Goal: Task Accomplishment & Management: Manage account settings

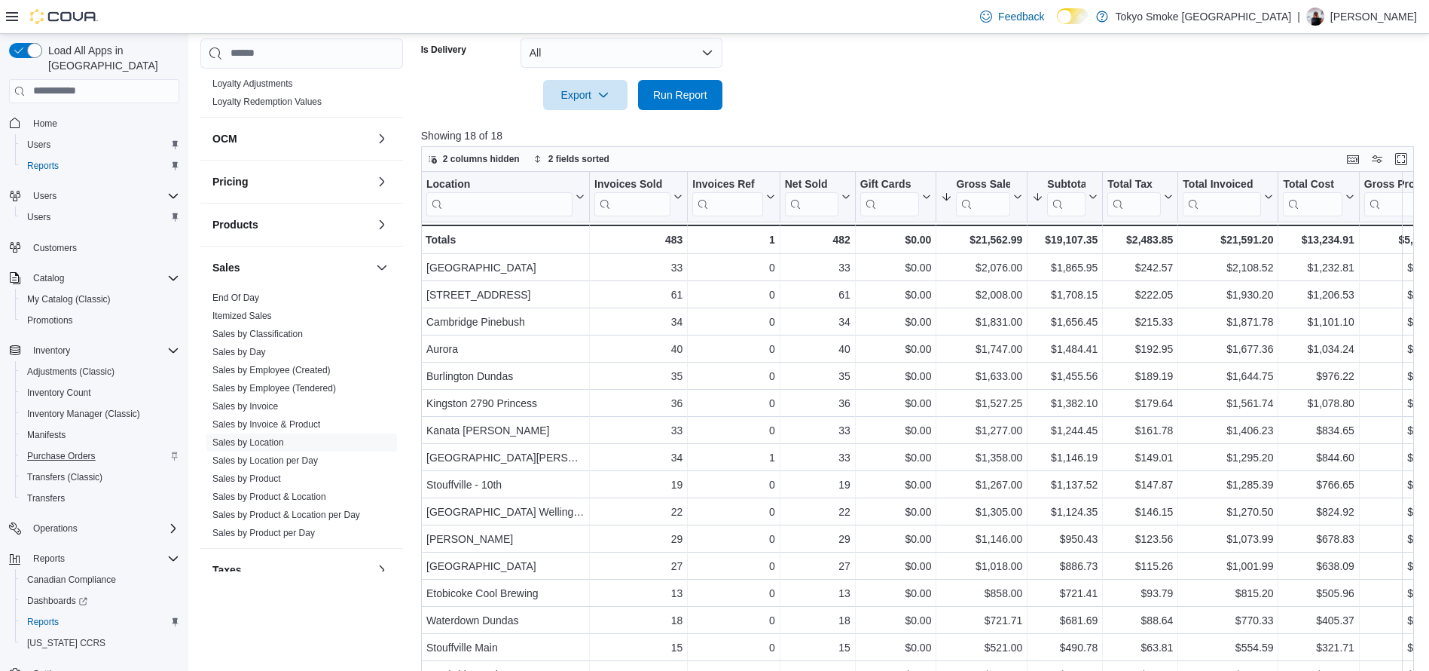
scroll to position [2, 0]
click at [90, 292] on span "My Catalog (Classic)" at bounding box center [69, 298] width 84 height 12
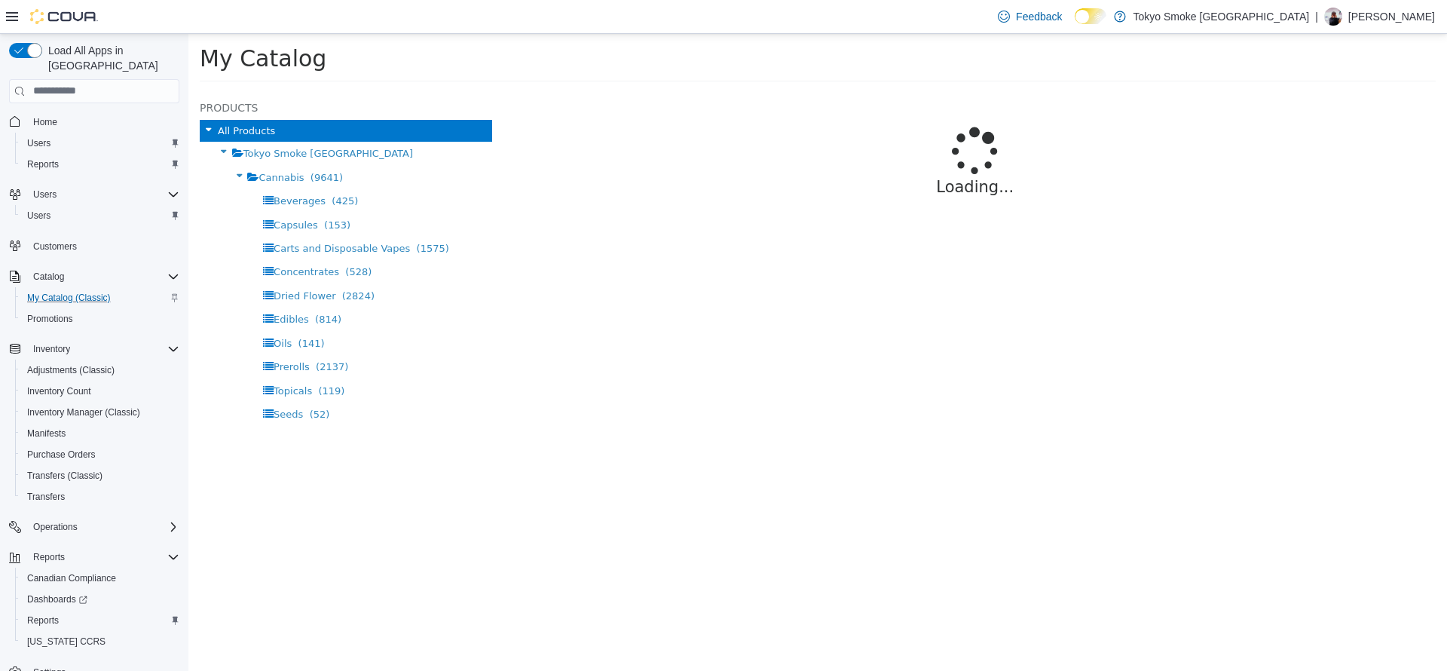
select select "**********"
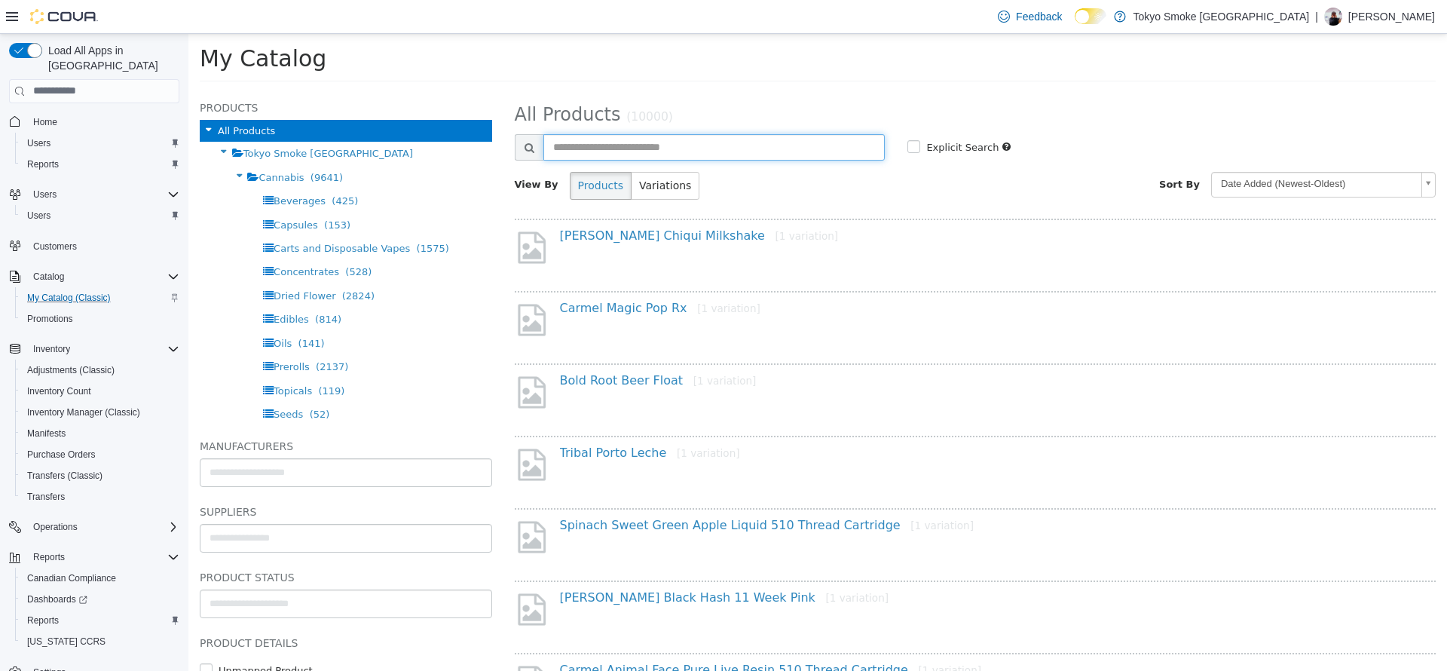
click at [619, 151] on input "text" at bounding box center [714, 146] width 342 height 26
type input "**********"
select select "**********"
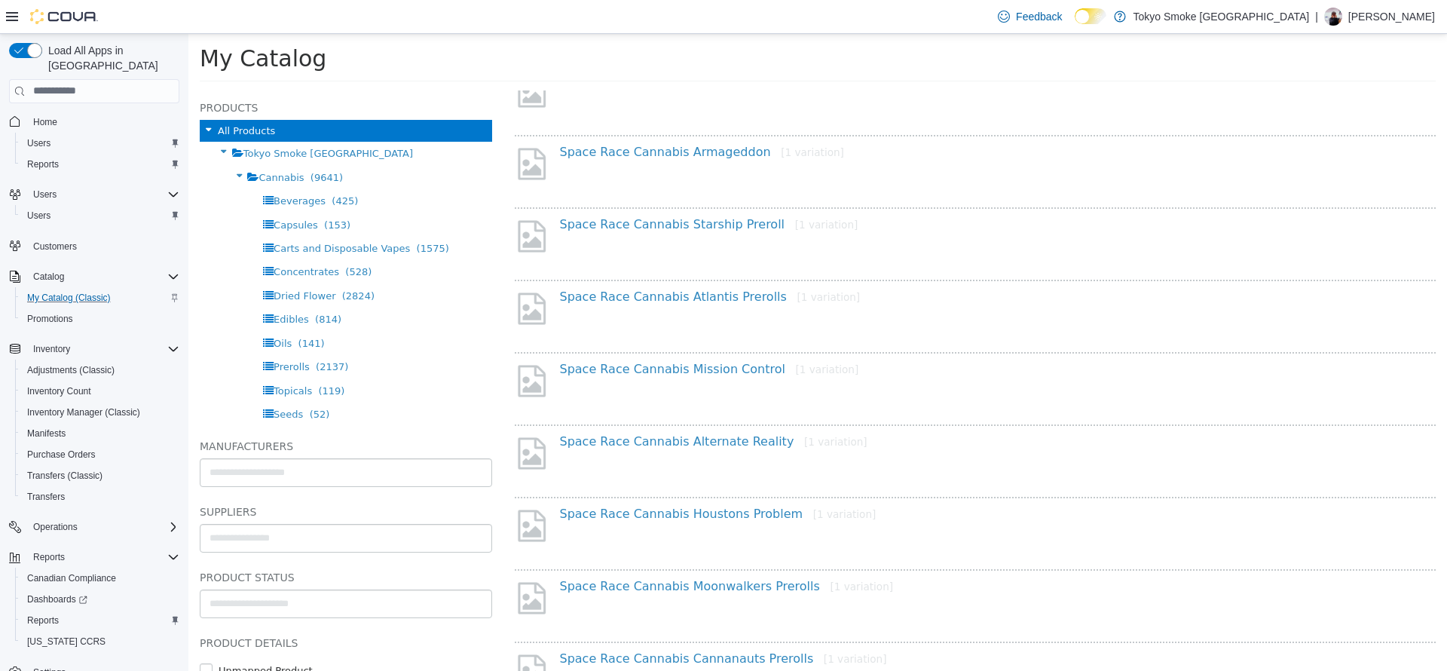
scroll to position [180, 0]
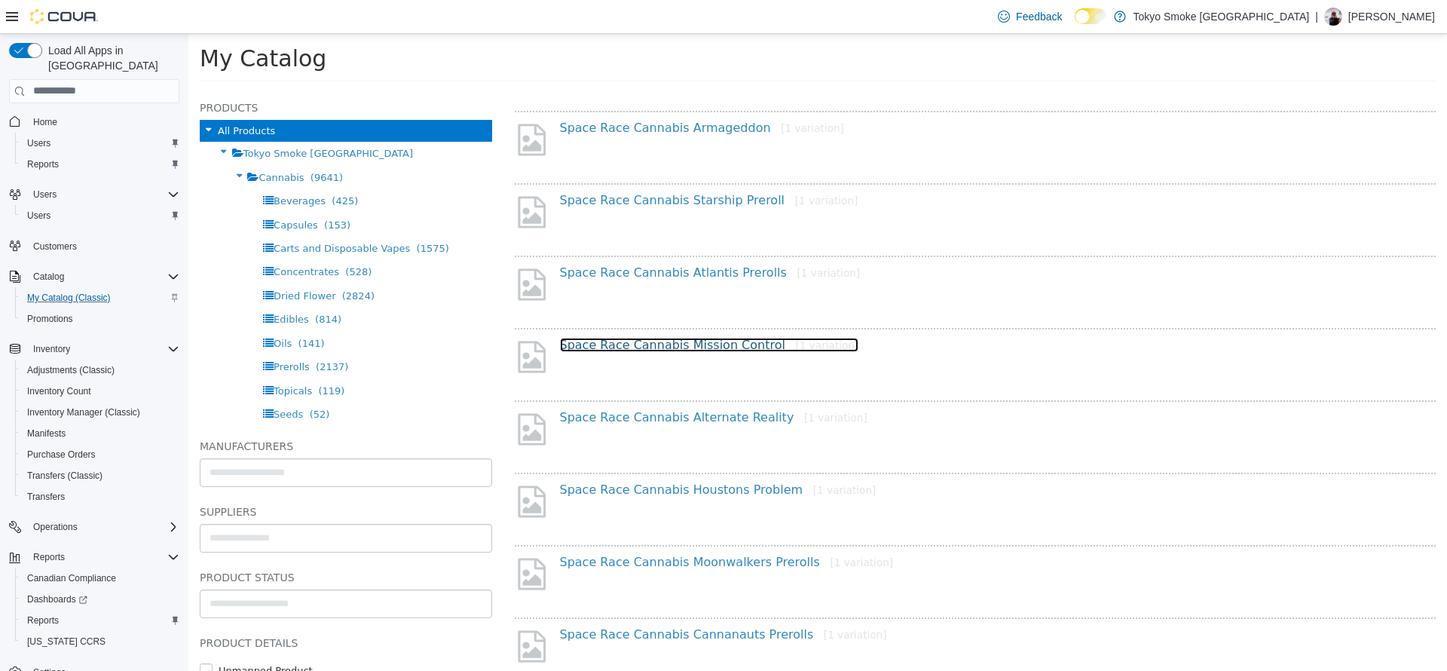
click at [718, 340] on link "Space Race Cannabis Mission Control [1 variation]" at bounding box center [709, 344] width 299 height 14
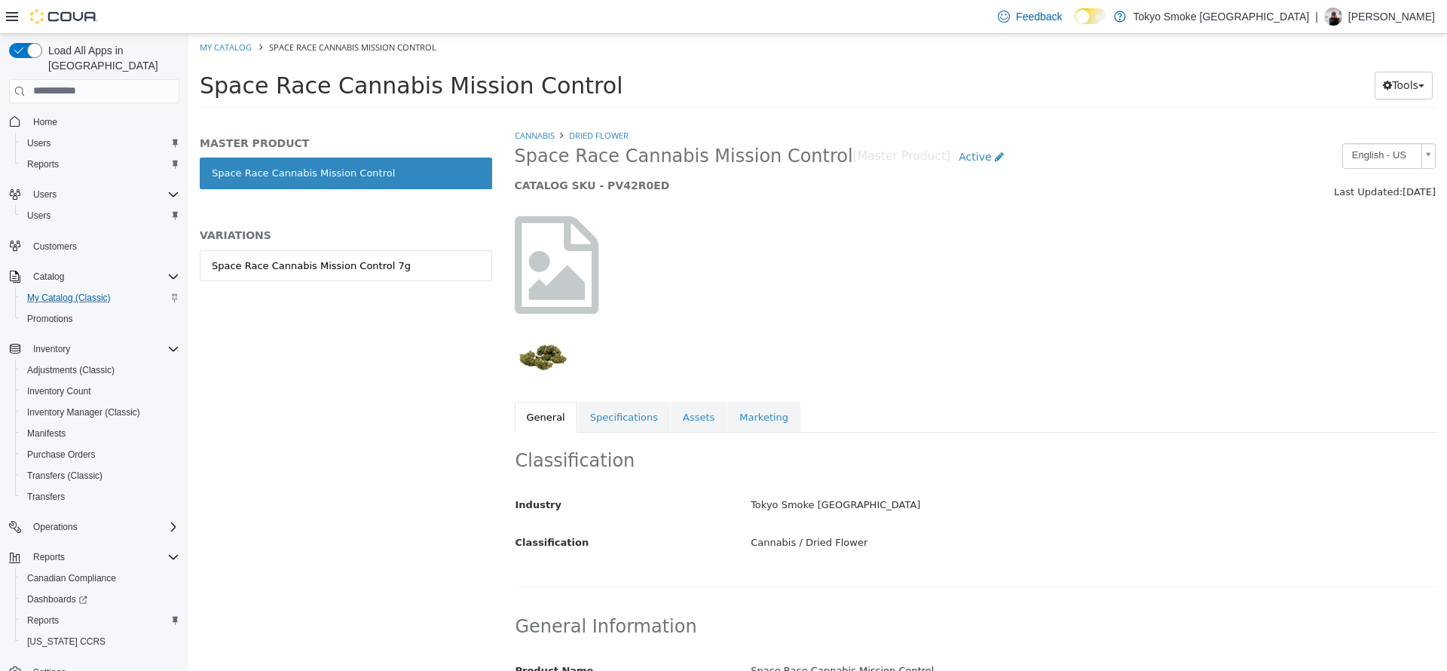
click at [359, 238] on h5 "VARIATIONS" at bounding box center [346, 235] width 292 height 14
click at [368, 252] on link "Space Race Cannabis Mission Control 7g" at bounding box center [346, 265] width 292 height 32
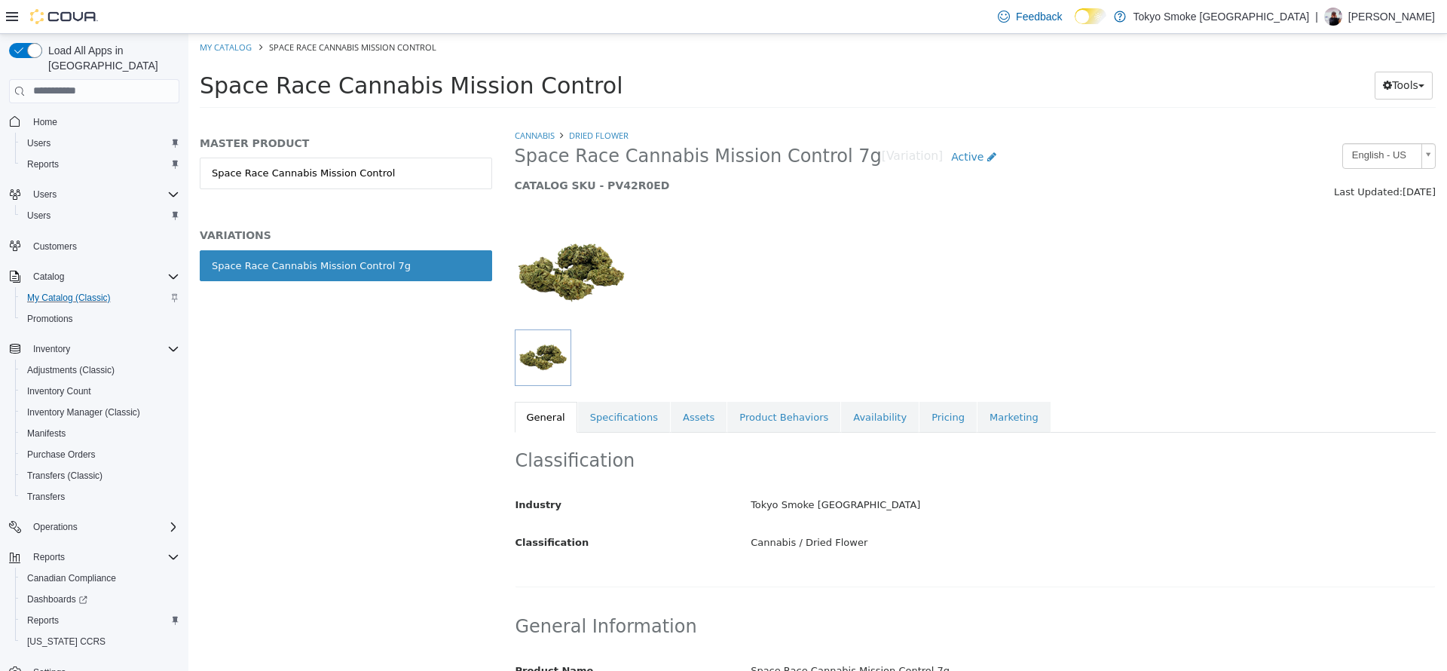
click at [906, 436] on div "Classification Industry Tokyo Smoke [GEOGRAPHIC_DATA] Classification Cannabis /…" at bounding box center [976, 509] width 922 height 154
click at [919, 419] on link "Pricing" at bounding box center [947, 417] width 57 height 32
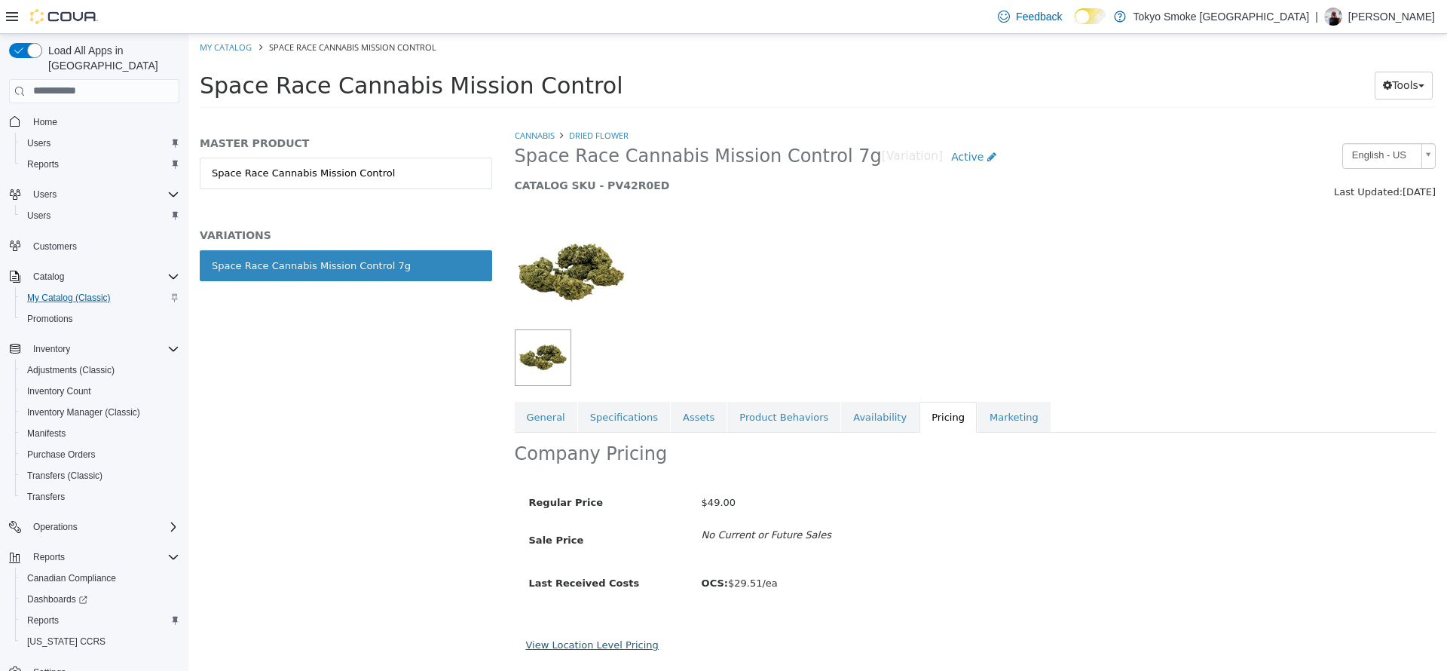
click at [549, 647] on link "View Location Level Pricing" at bounding box center [592, 643] width 133 height 11
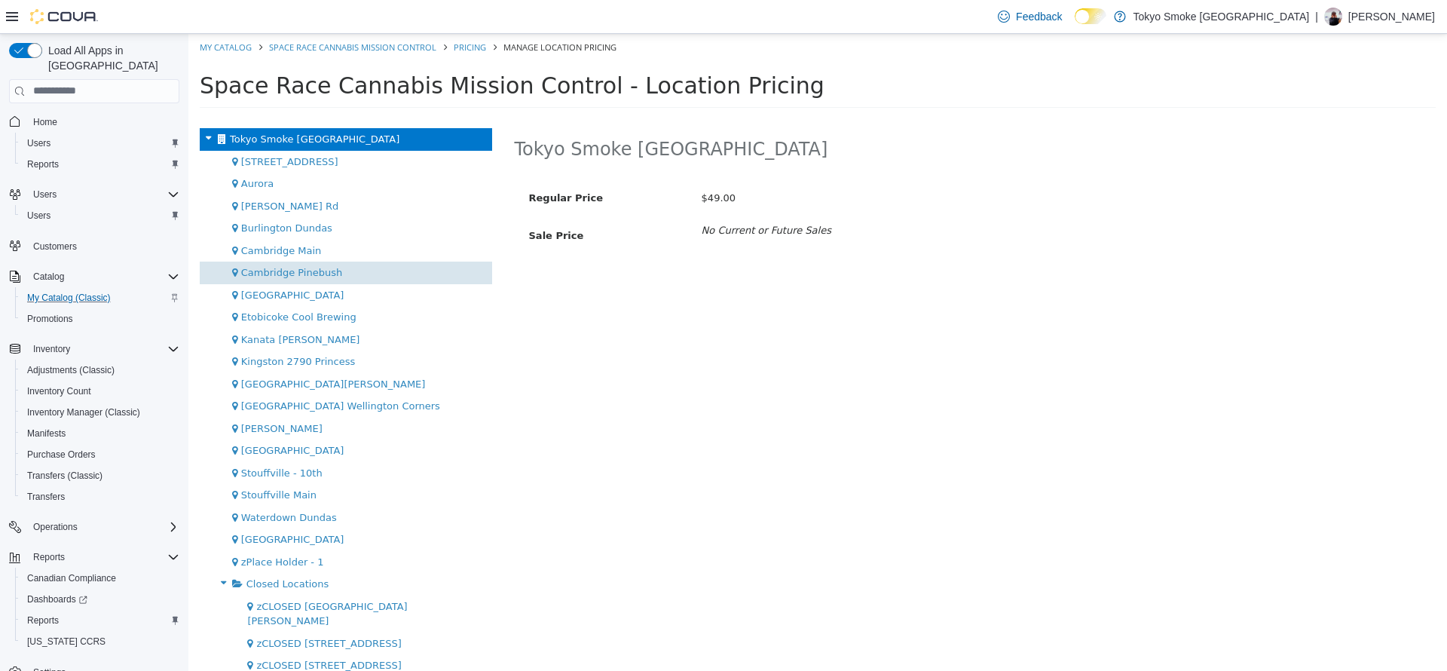
click at [385, 272] on div "Cambridge Pinebush" at bounding box center [346, 272] width 292 height 23
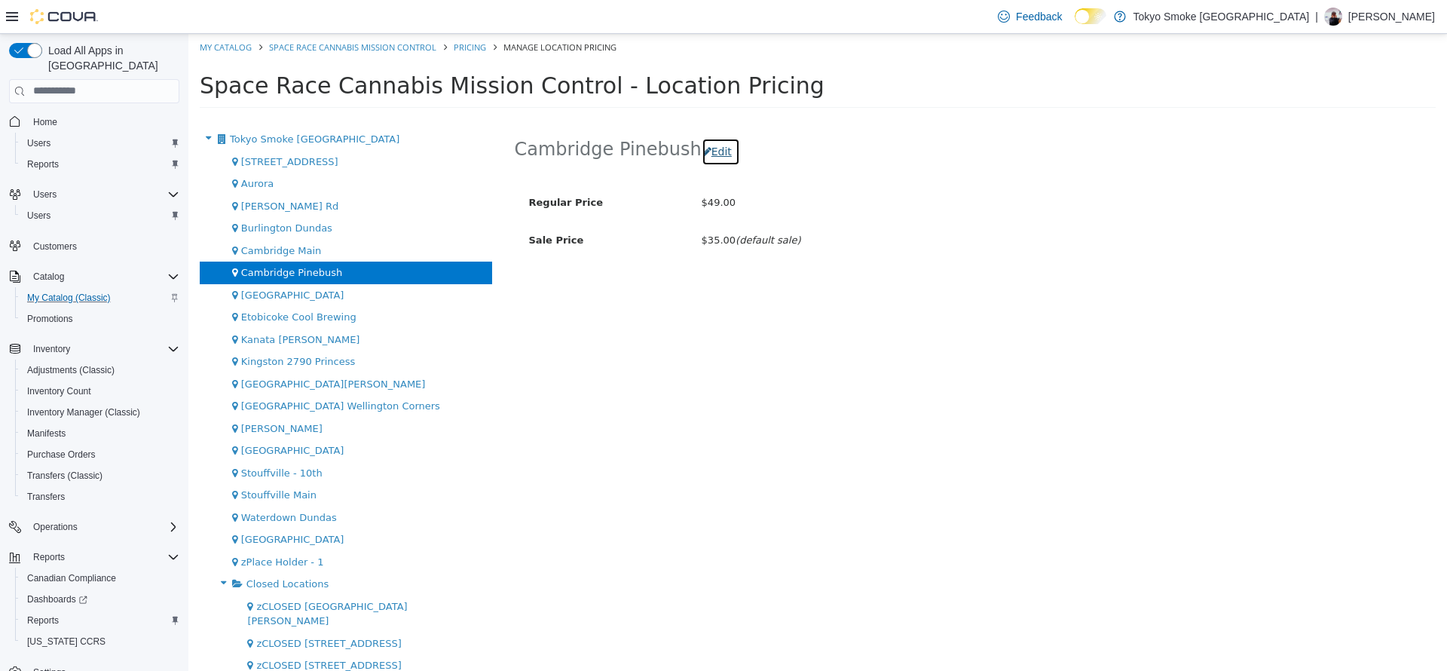
click at [702, 142] on button "Edit" at bounding box center [721, 151] width 38 height 28
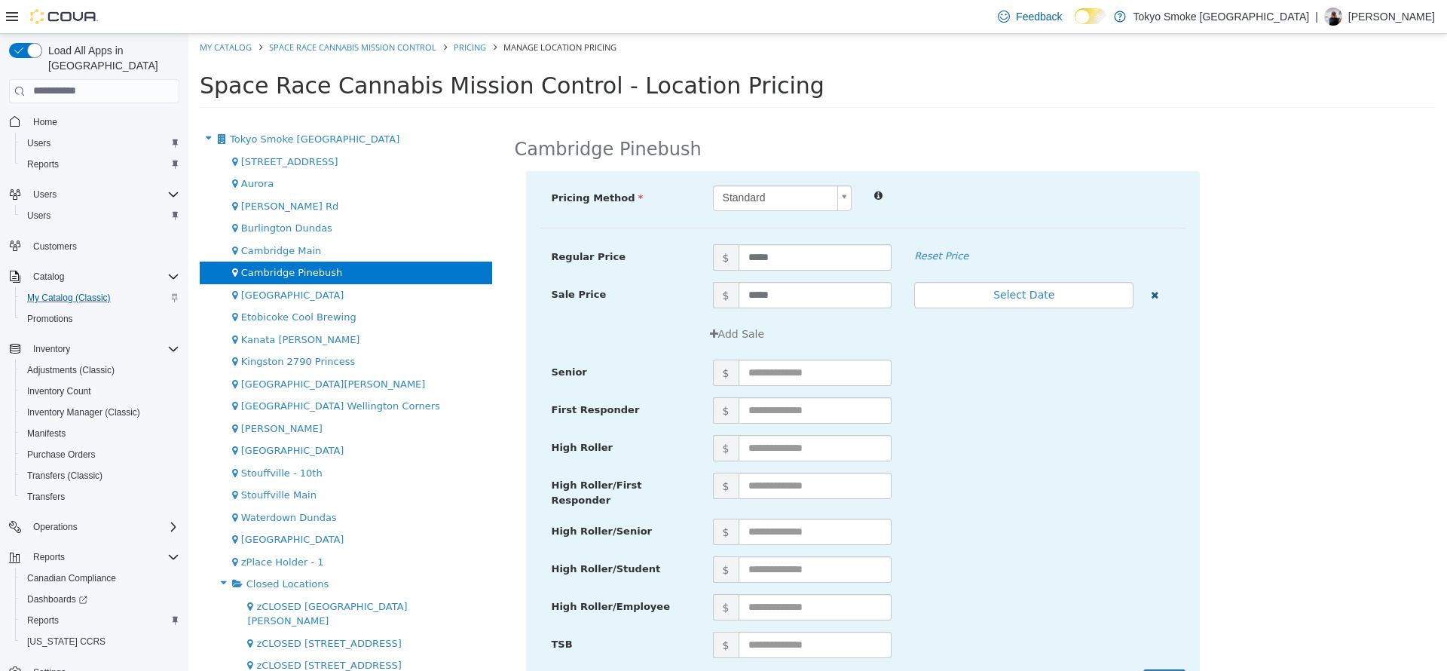
click at [1145, 300] on button "button" at bounding box center [1155, 292] width 20 height 23
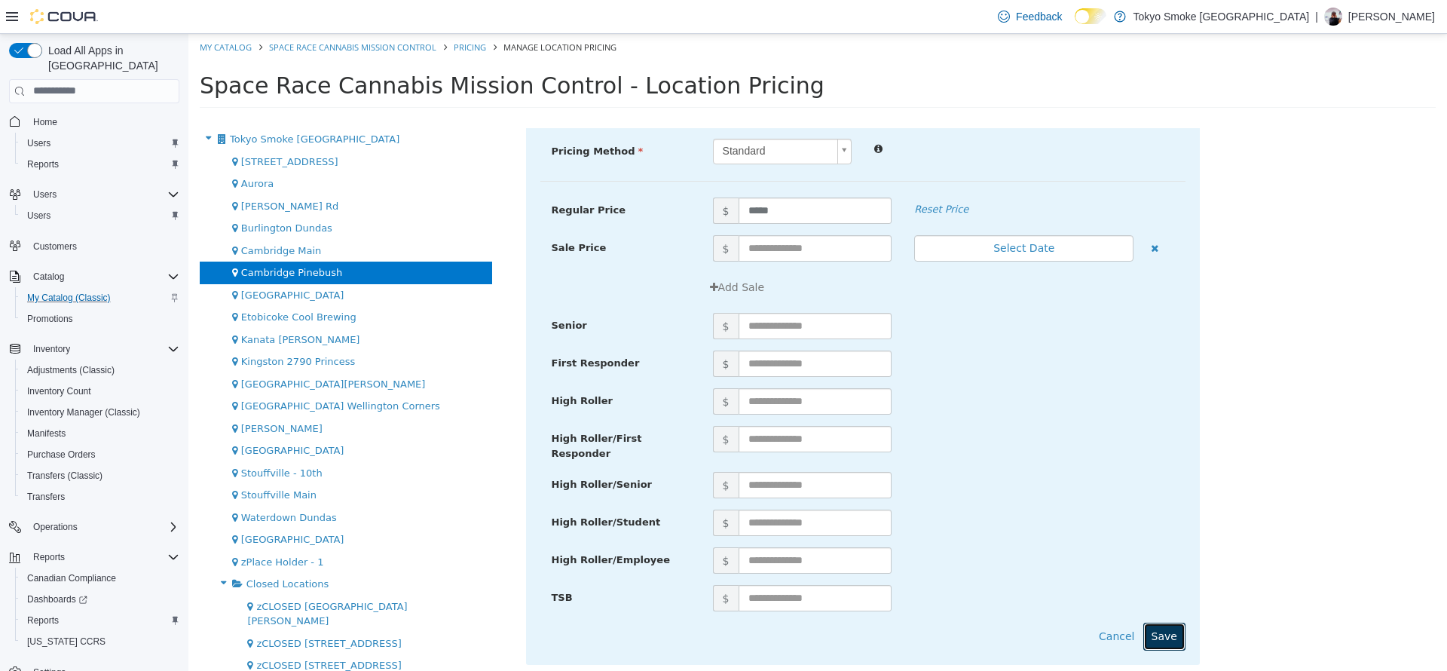
click at [1164, 634] on button "Save" at bounding box center [1164, 636] width 42 height 28
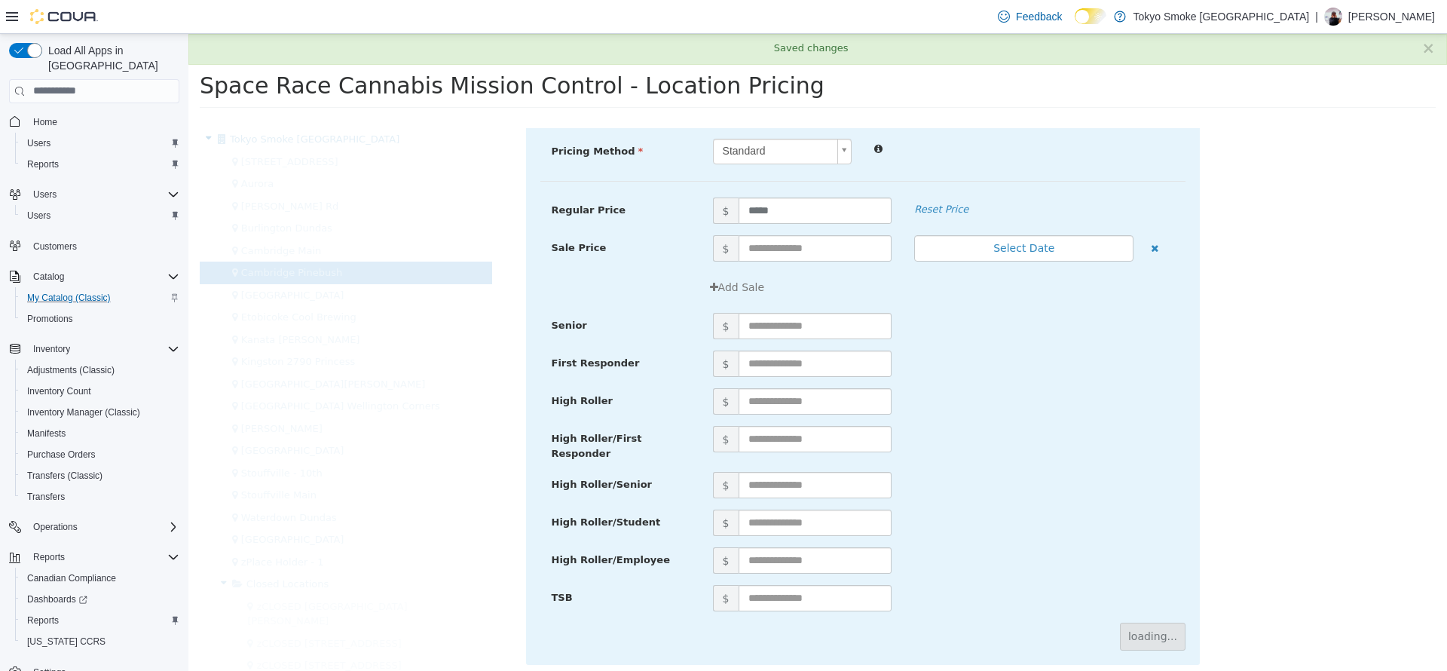
scroll to position [0, 0]
